Goal: Check status: Check status

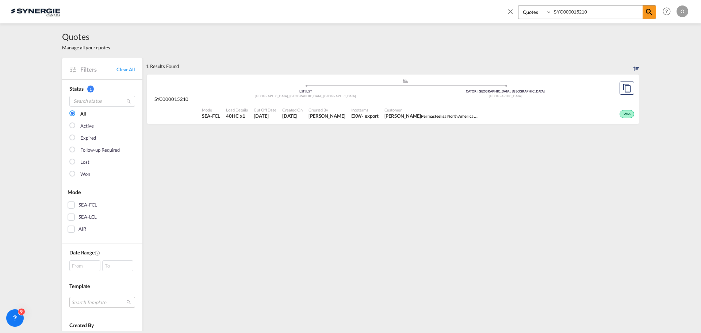
select select "Quotes"
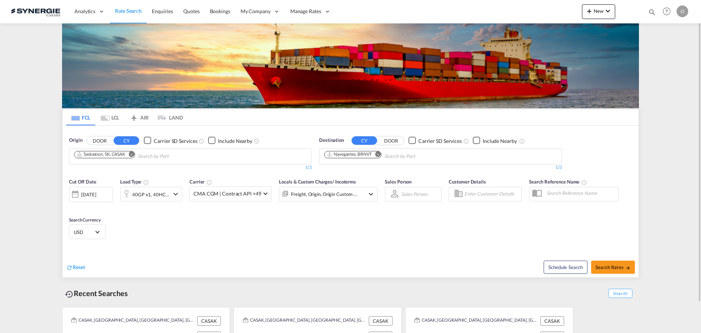
click at [654, 8] on md-icon "icon-magnify" at bounding box center [652, 12] width 8 height 8
click at [616, 13] on input at bounding box center [597, 11] width 91 height 13
paste input "SYC000014916"
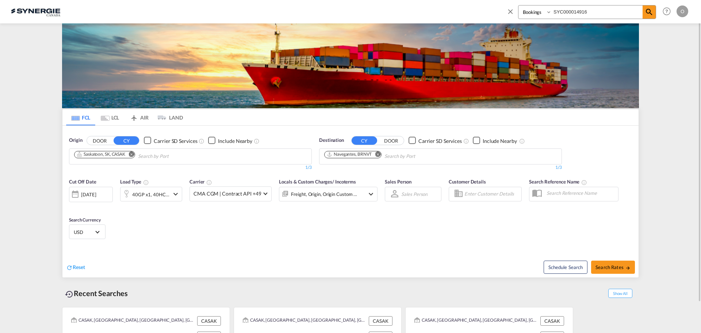
type input "SYC000014916"
click at [529, 12] on select "Bookings Quotes Enquiries" at bounding box center [536, 11] width 35 height 13
select select "Quotes"
click at [519, 5] on select "Bookings Quotes Enquiries" at bounding box center [536, 11] width 35 height 13
click at [647, 14] on md-icon "icon-magnify" at bounding box center [649, 12] width 9 height 9
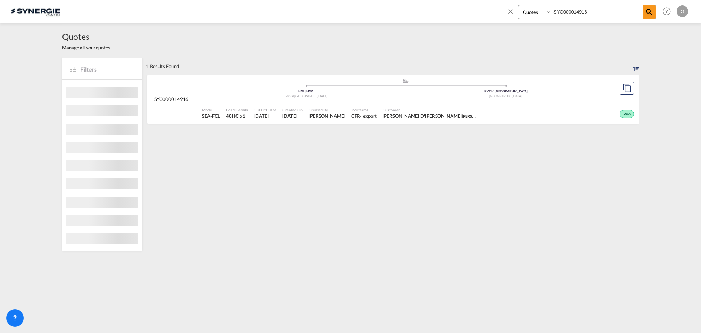
click at [329, 120] on div "Created By Pablo Gomez Saldarriaga" at bounding box center [327, 113] width 43 height 18
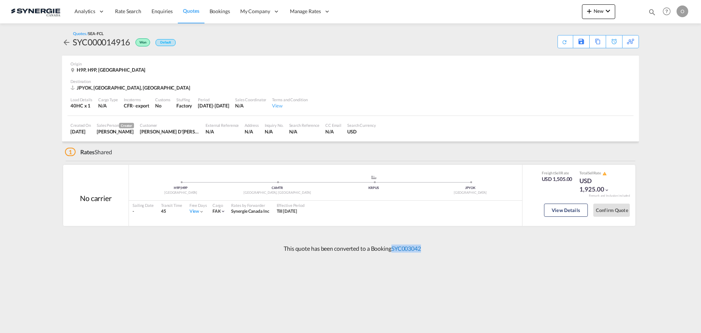
drag, startPoint x: 424, startPoint y: 248, endPoint x: 393, endPoint y: 251, distance: 30.5
click at [393, 251] on div "This quote has been converted to a Booking SYC003042" at bounding box center [350, 249] width 577 height 20
copy link "SYC003042"
click at [561, 211] on button "View Details" at bounding box center [566, 209] width 44 height 13
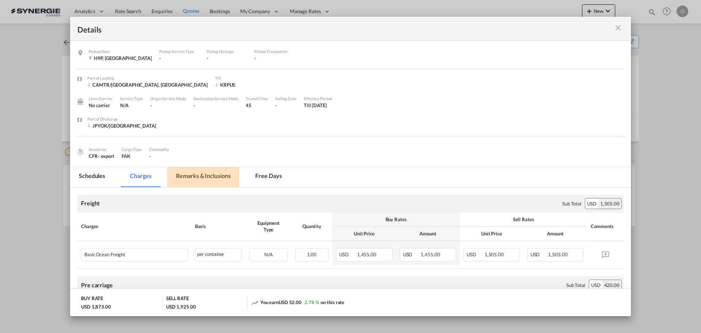
click at [204, 174] on md-tab-item "Remarks & Inclusions" at bounding box center [203, 177] width 72 height 20
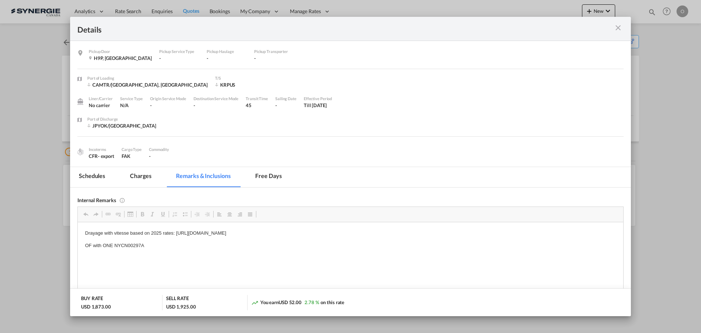
drag, startPoint x: 156, startPoint y: 248, endPoint x: 119, endPoint y: 244, distance: 37.5
drag, startPoint x: 114, startPoint y: 244, endPoint x: 148, endPoint y: 241, distance: 34.5
click at [148, 241] on p "OF with ONE NYCN00297A" at bounding box center [350, 245] width 531 height 8
copy p "NYCN00297A"
click at [622, 26] on md-icon "icon-close m-3 fg-AAA8AD cursor" at bounding box center [618, 27] width 9 height 9
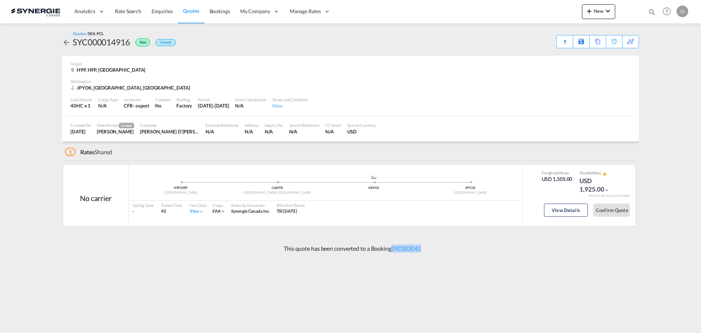
drag, startPoint x: 449, startPoint y: 252, endPoint x: 392, endPoint y: 253, distance: 56.6
click at [392, 253] on div "This quote has been converted to a Booking SYC003042" at bounding box center [350, 249] width 577 height 20
copy link "SYC003042"
click at [157, 175] on div "H9P | H9P Canada .a{fill:#aaa8ad;} .a{fill:#aaa8ad;} CAMTR Montreal, QC KRPUS J…" at bounding box center [325, 186] width 393 height 22
drag, startPoint x: 431, startPoint y: 248, endPoint x: 393, endPoint y: 251, distance: 37.7
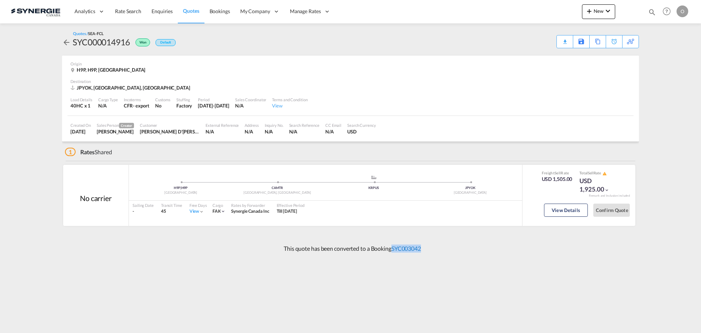
click at [393, 251] on div "This quote has been converted to a Booking SYC003042" at bounding box center [350, 249] width 577 height 20
copy link "SYC003042"
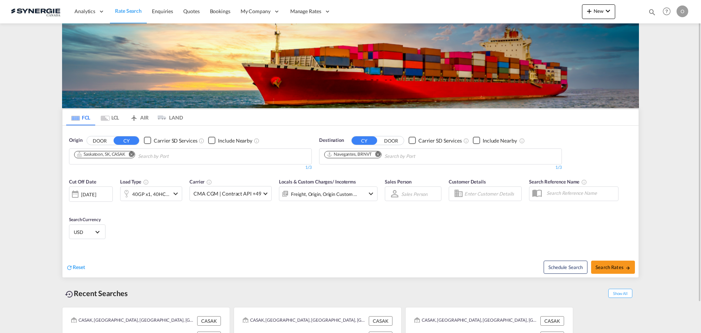
click at [650, 8] on md-icon "icon-magnify" at bounding box center [652, 12] width 8 height 8
click at [601, 12] on input at bounding box center [597, 11] width 91 height 13
paste input "SYC003100"
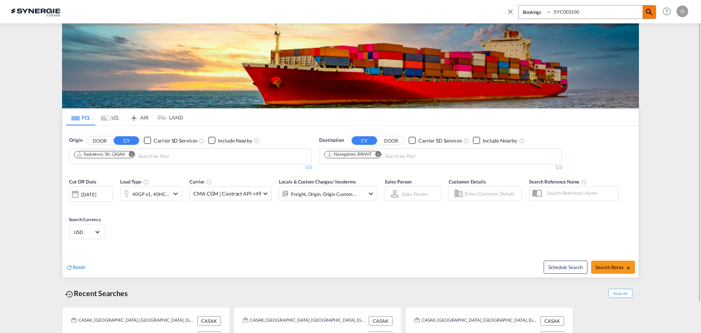
type input "SYC003100"
click at [647, 16] on md-icon "icon-magnify" at bounding box center [649, 12] width 9 height 9
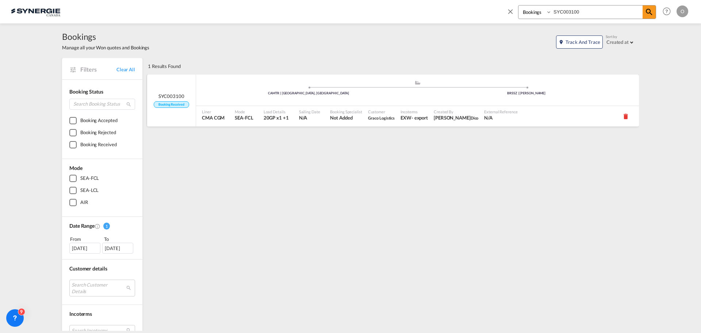
click at [389, 123] on div "Customer Graco Logistics" at bounding box center [381, 116] width 33 height 20
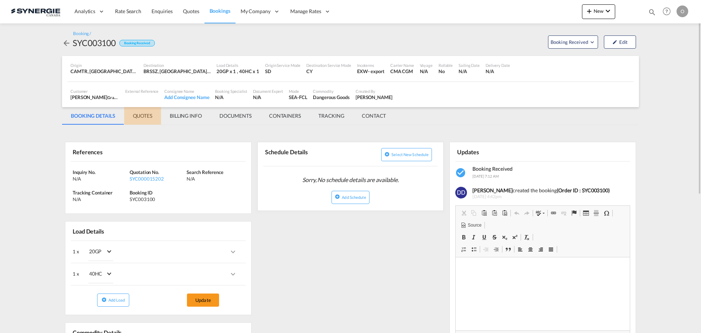
click at [140, 113] on md-tab-item "QUOTES" at bounding box center [142, 116] width 37 height 18
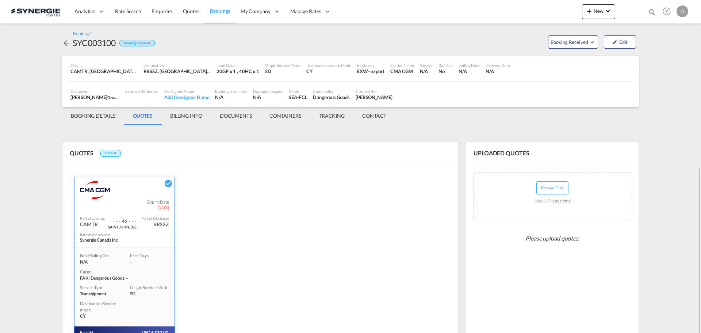
scroll to position [94, 0]
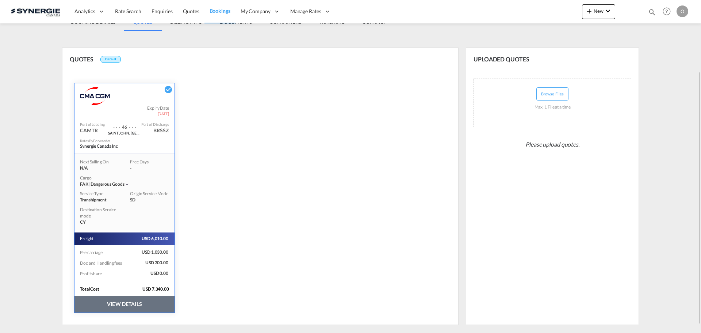
click at [134, 299] on button "VIEW DETAILS" at bounding box center [125, 304] width 100 height 17
